Goal: Task Accomplishment & Management: Use online tool/utility

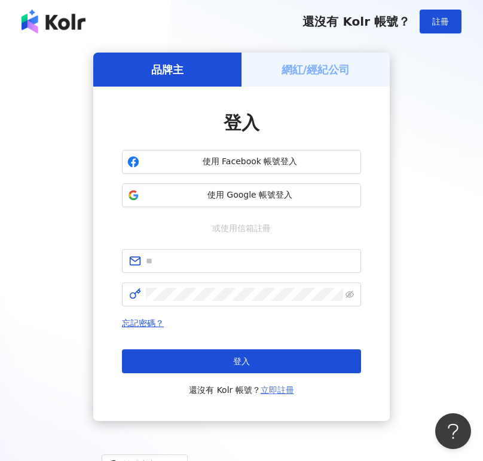
click at [275, 391] on link "立即註冊" at bounding box center [276, 390] width 33 height 10
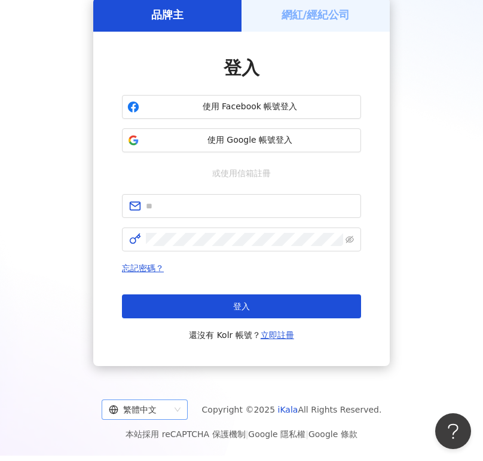
click at [177, 413] on span "繁體中文" at bounding box center [145, 409] width 72 height 19
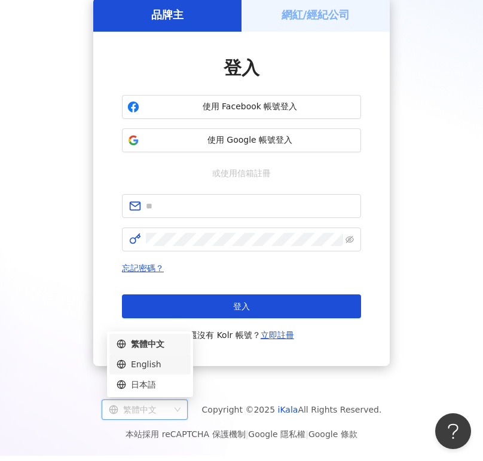
click at [153, 371] on div "English" at bounding box center [149, 364] width 81 height 20
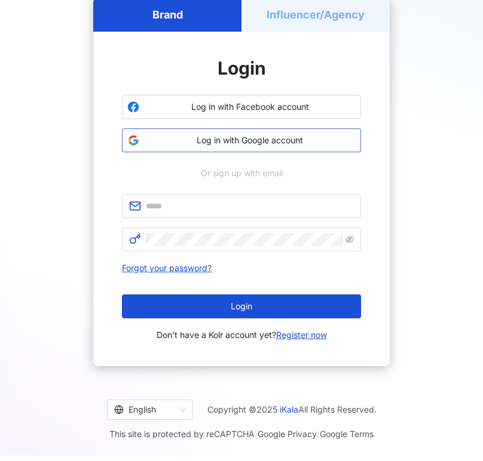
click at [284, 140] on span "Log in with Google account" at bounding box center [249, 140] width 211 height 12
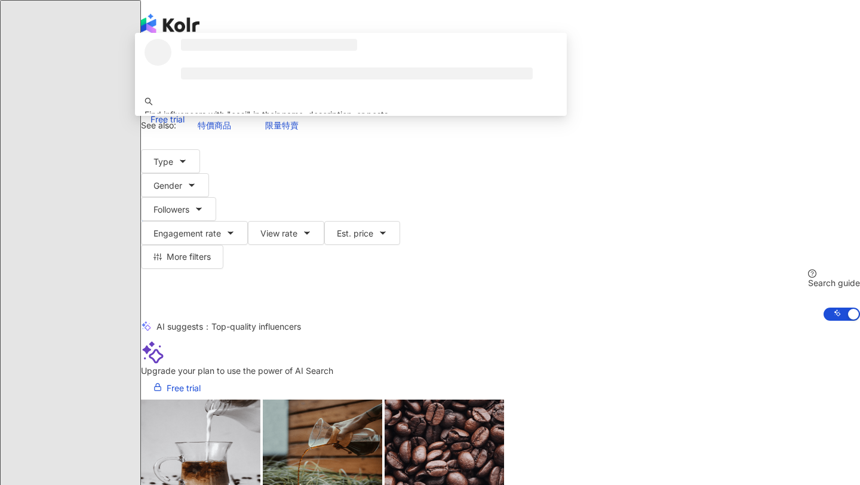
type input "******"
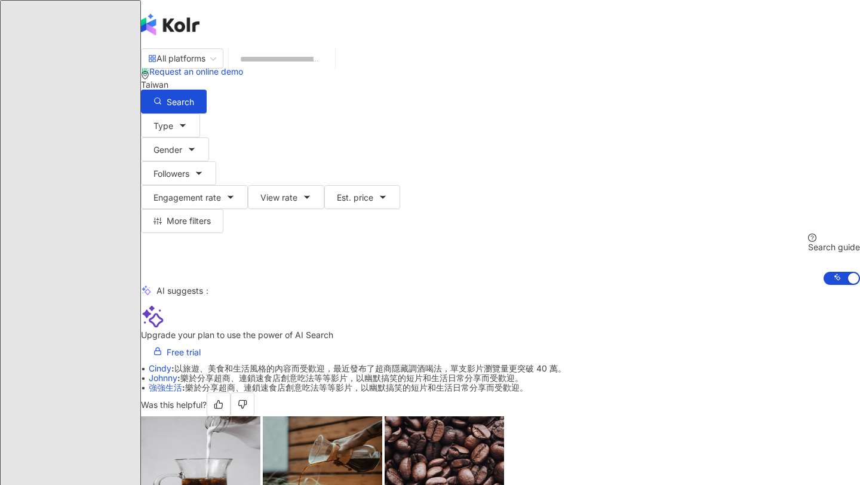
click at [482, 80] on div "Taiwan" at bounding box center [500, 85] width 719 height 10
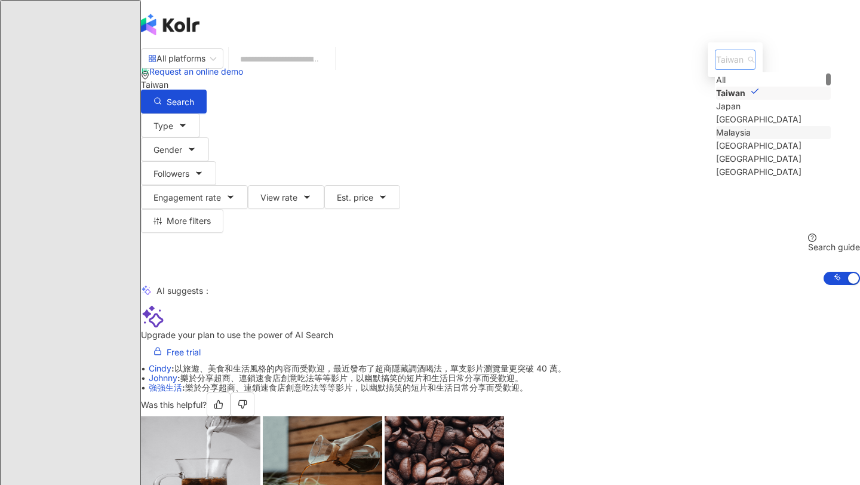
click at [482, 139] on div "Malaysia" at bounding box center [733, 132] width 35 height 13
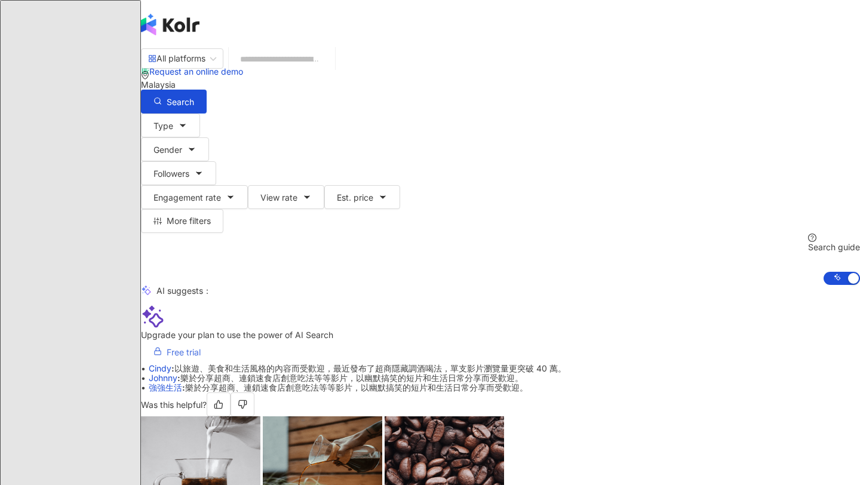
click at [201, 348] on span "Free trial" at bounding box center [184, 353] width 34 height 10
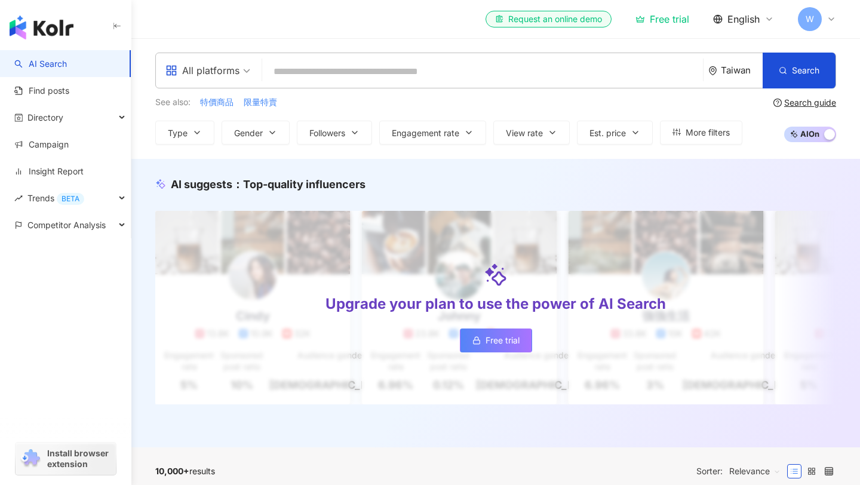
click at [739, 82] on div "Taiwan" at bounding box center [735, 70] width 54 height 35
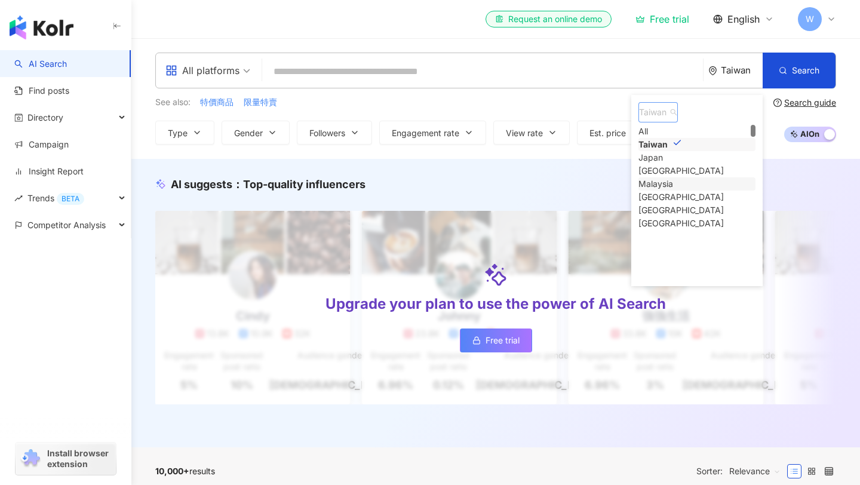
click at [673, 191] on div "Malaysia" at bounding box center [655, 183] width 35 height 13
